Goal: Register for event/course

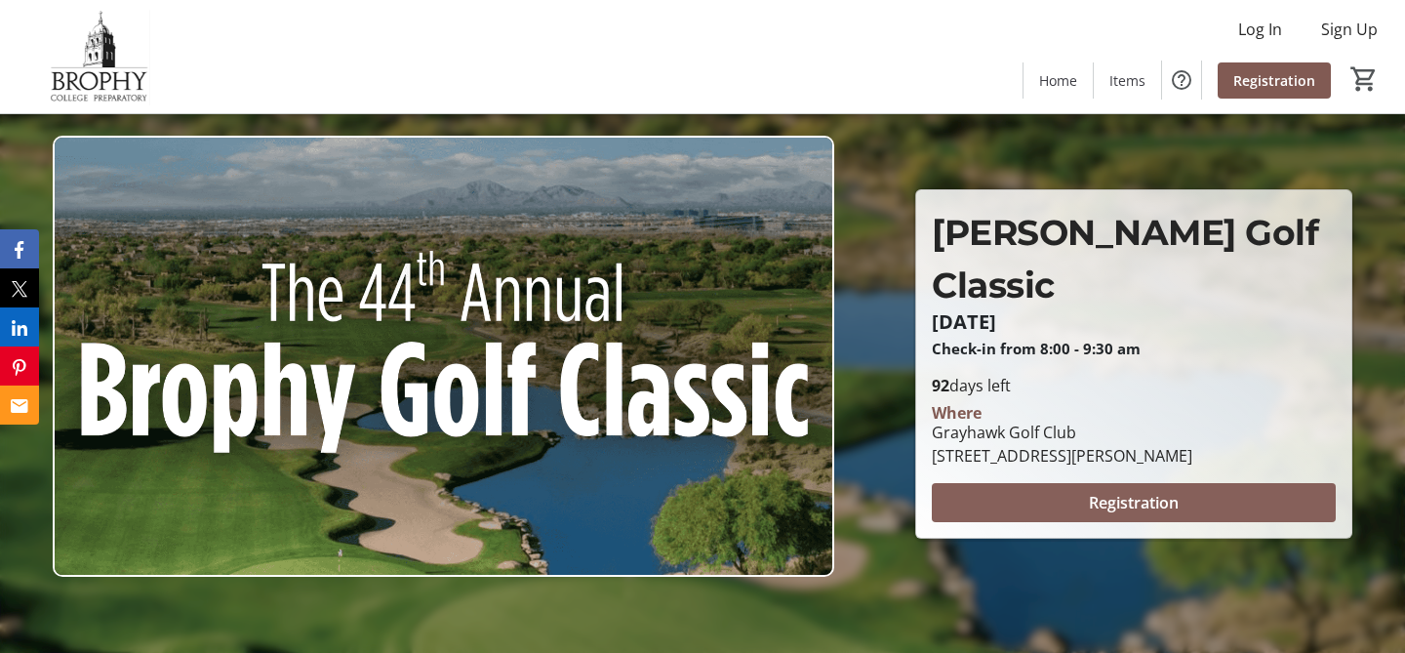
click at [1148, 492] on span "Registration" at bounding box center [1134, 502] width 90 height 23
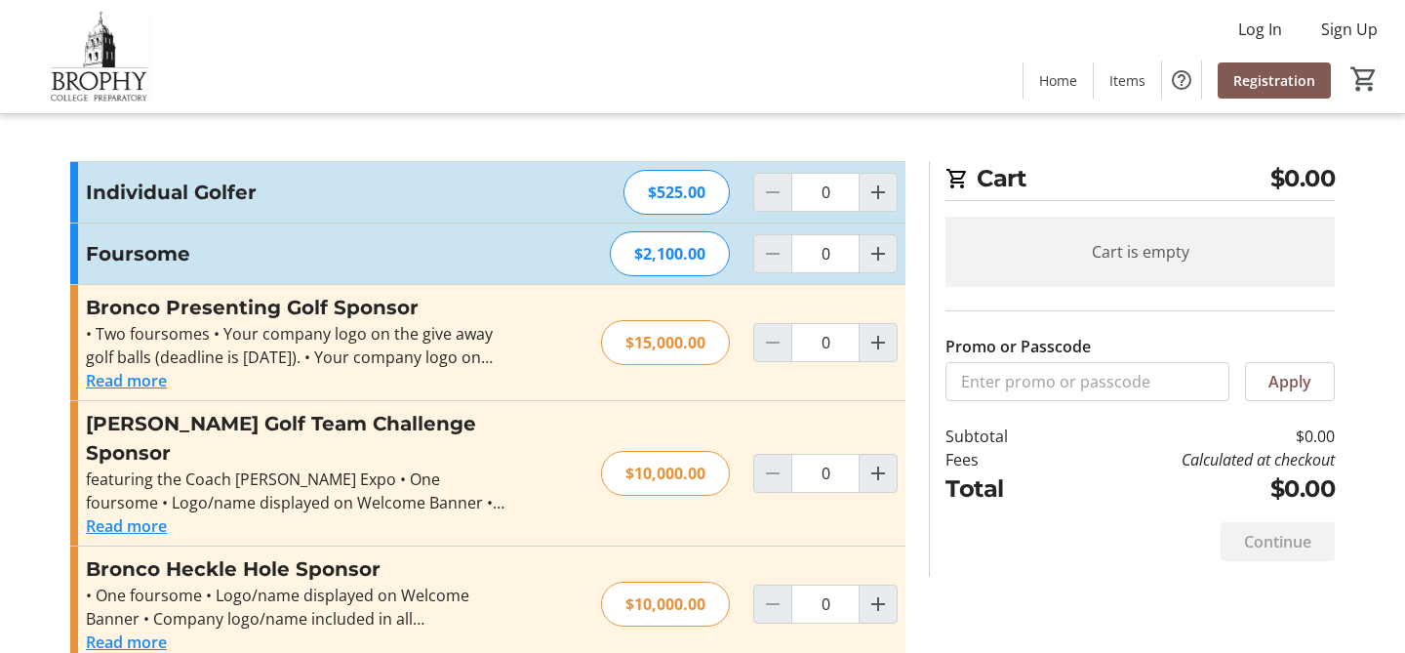
click at [145, 514] on button "Read more" at bounding box center [126, 525] width 81 height 23
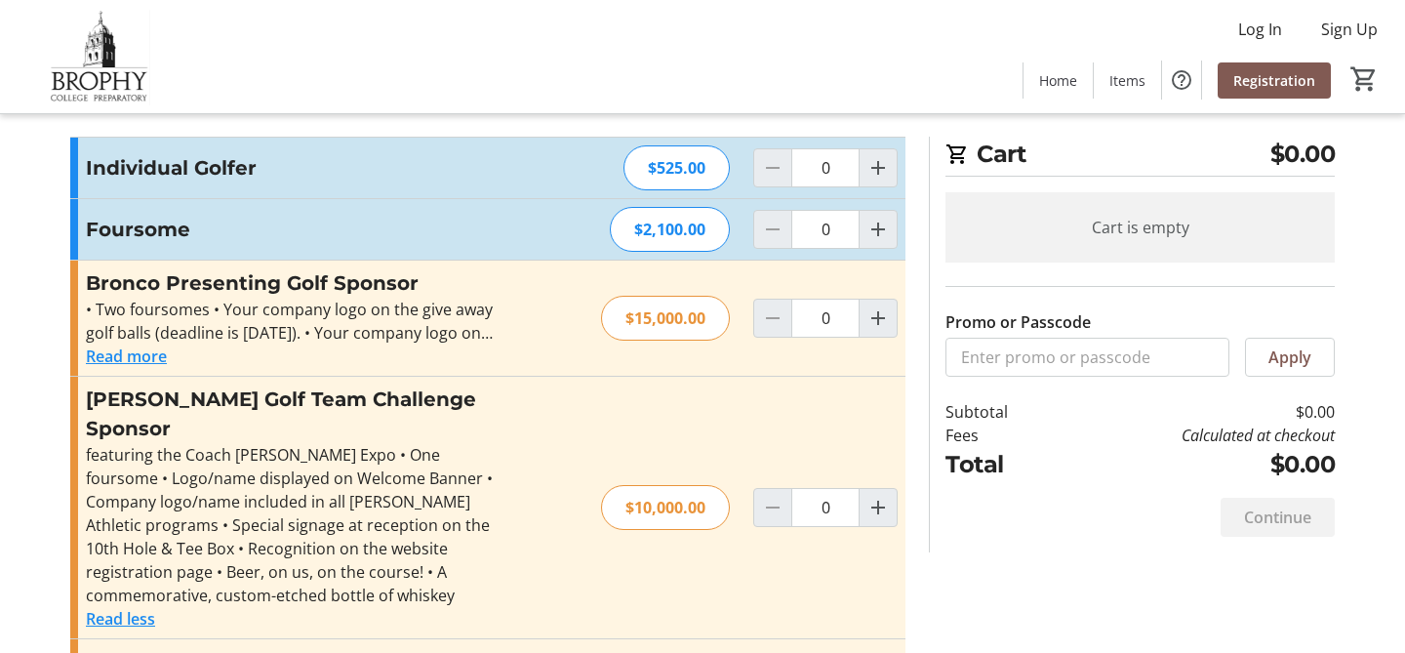
scroll to position [33, 0]
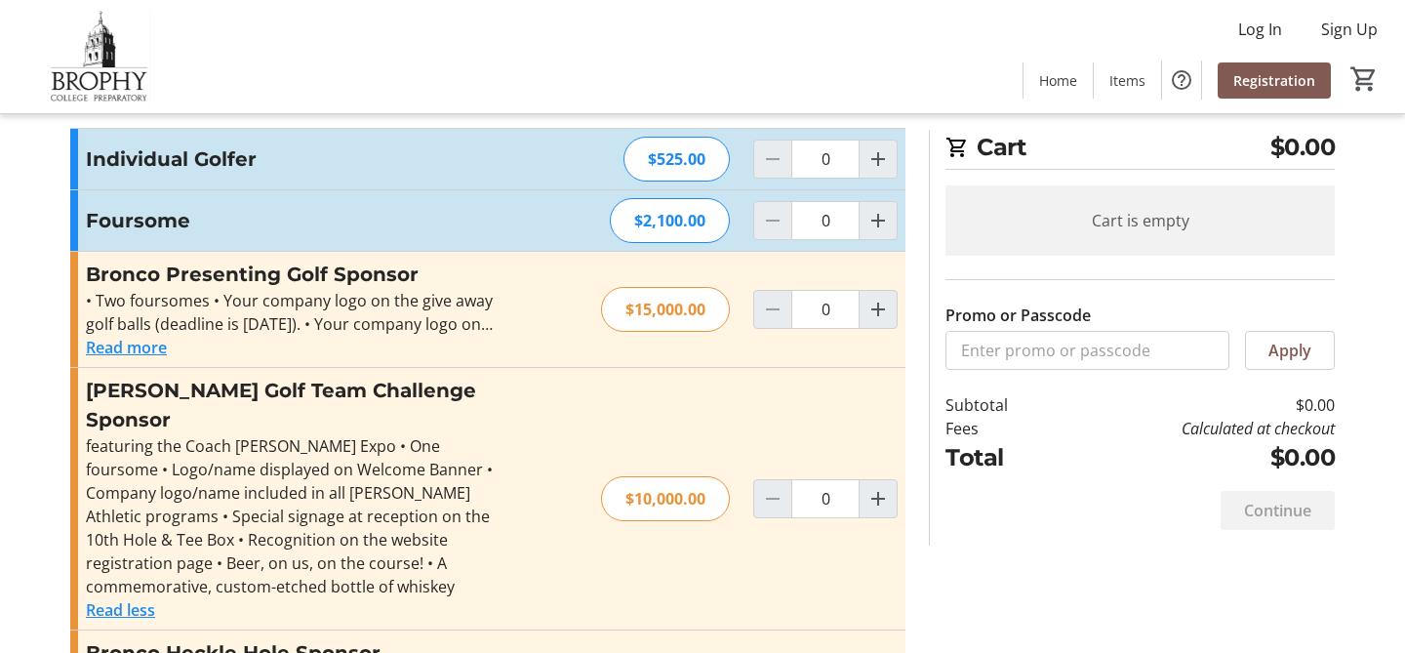
click at [133, 359] on div "Bronco Presenting Golf Sponsor • Two foursomes • Your company logo on the give …" at bounding box center [487, 309] width 835 height 115
click at [133, 342] on button "Read more" at bounding box center [126, 347] width 81 height 23
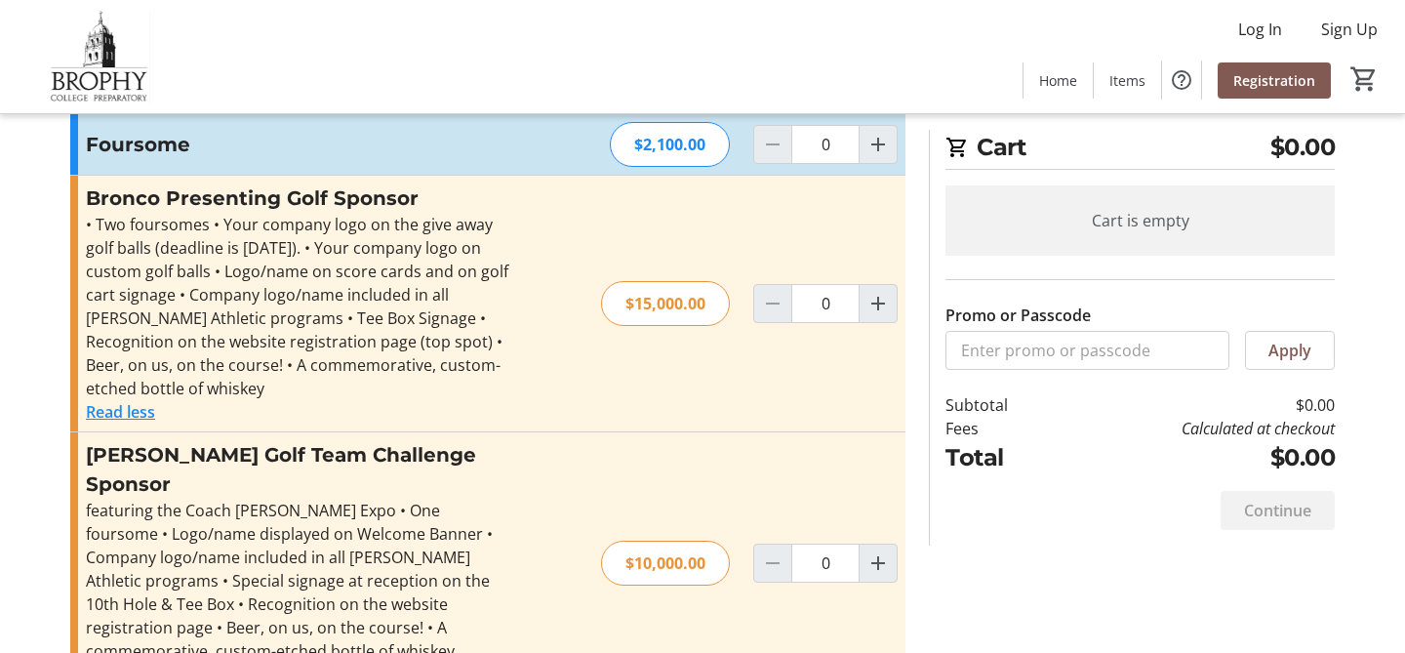
scroll to position [112, 0]
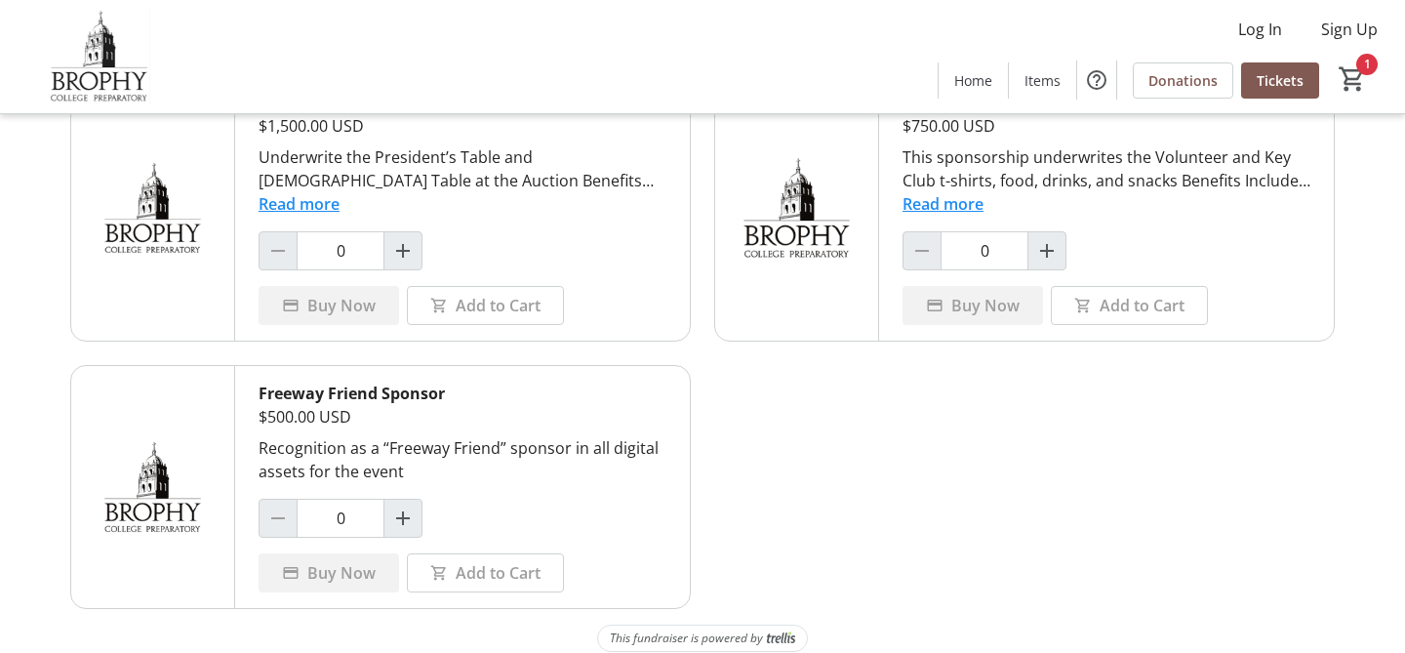
scroll to position [1602, 0]
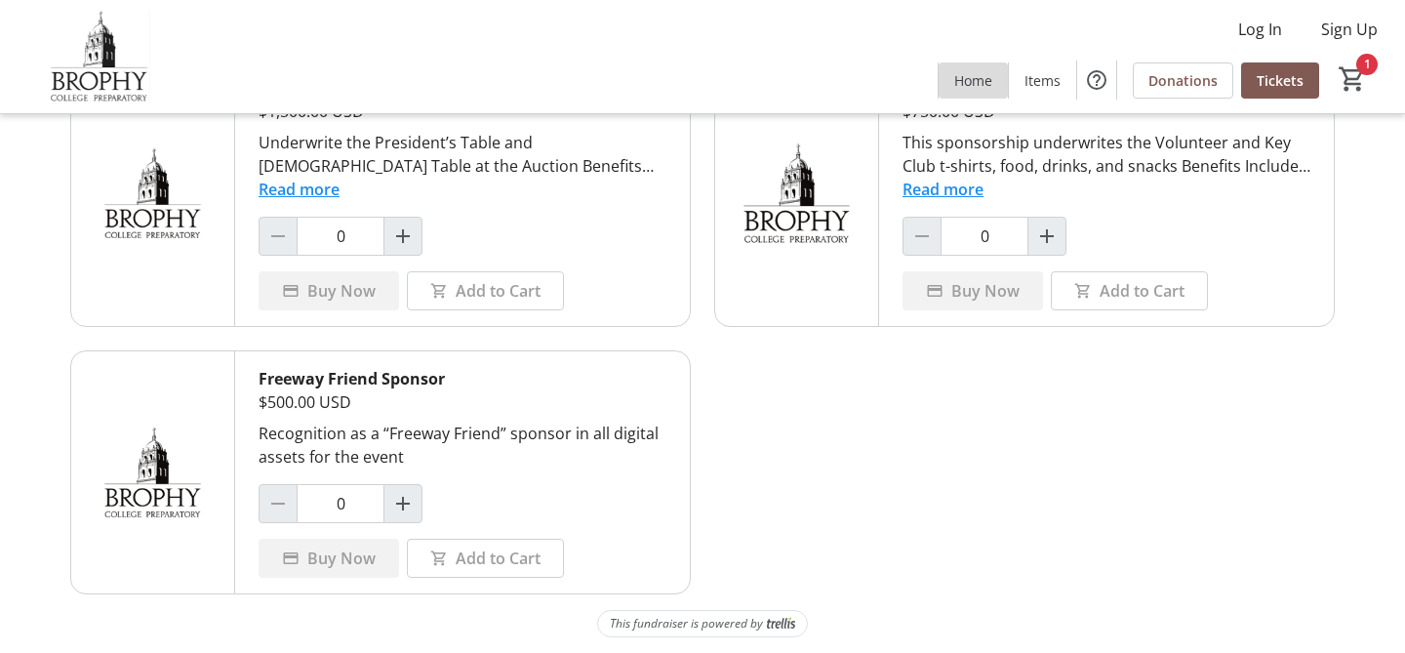
click at [960, 93] on span at bounding box center [973, 80] width 69 height 47
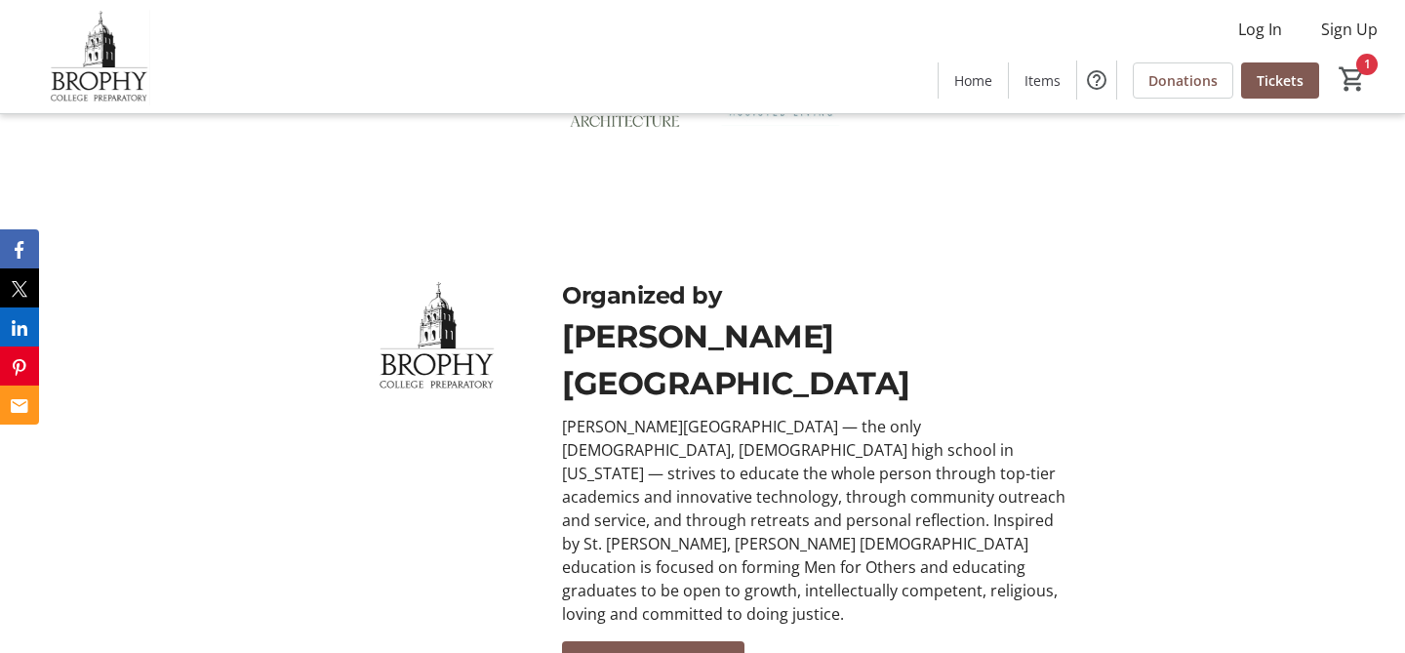
scroll to position [4111, 0]
